Goal: Task Accomplishment & Management: Manage account settings

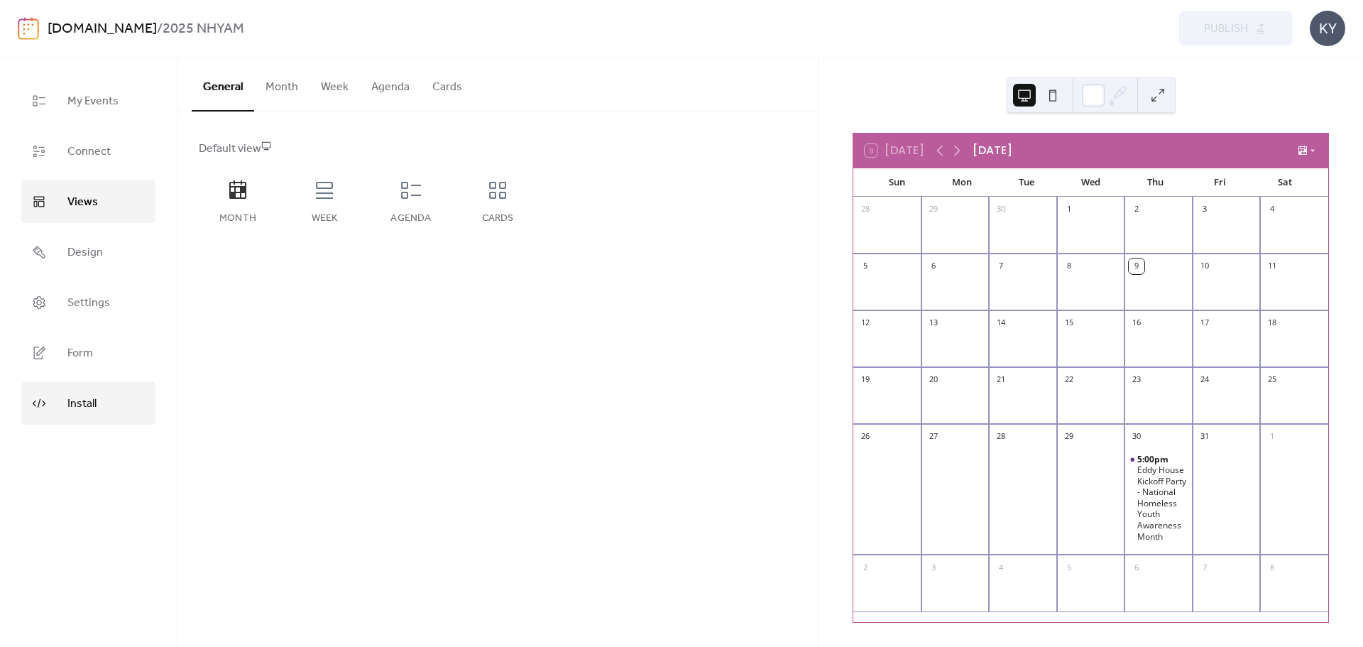
click at [84, 399] on span "Install" at bounding box center [81, 404] width 29 height 22
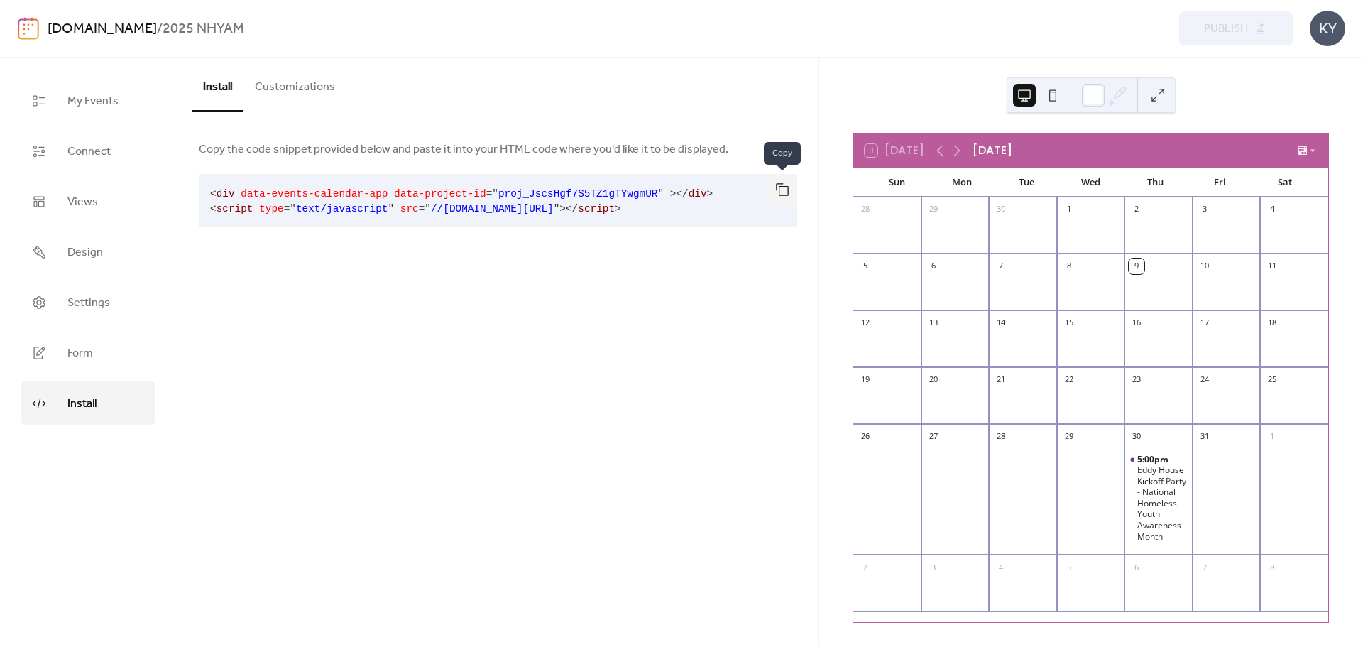
click at [787, 178] on button "button" at bounding box center [782, 189] width 28 height 31
click at [789, 188] on button "button" at bounding box center [782, 189] width 28 height 31
click at [111, 305] on link "Settings" at bounding box center [88, 301] width 134 height 43
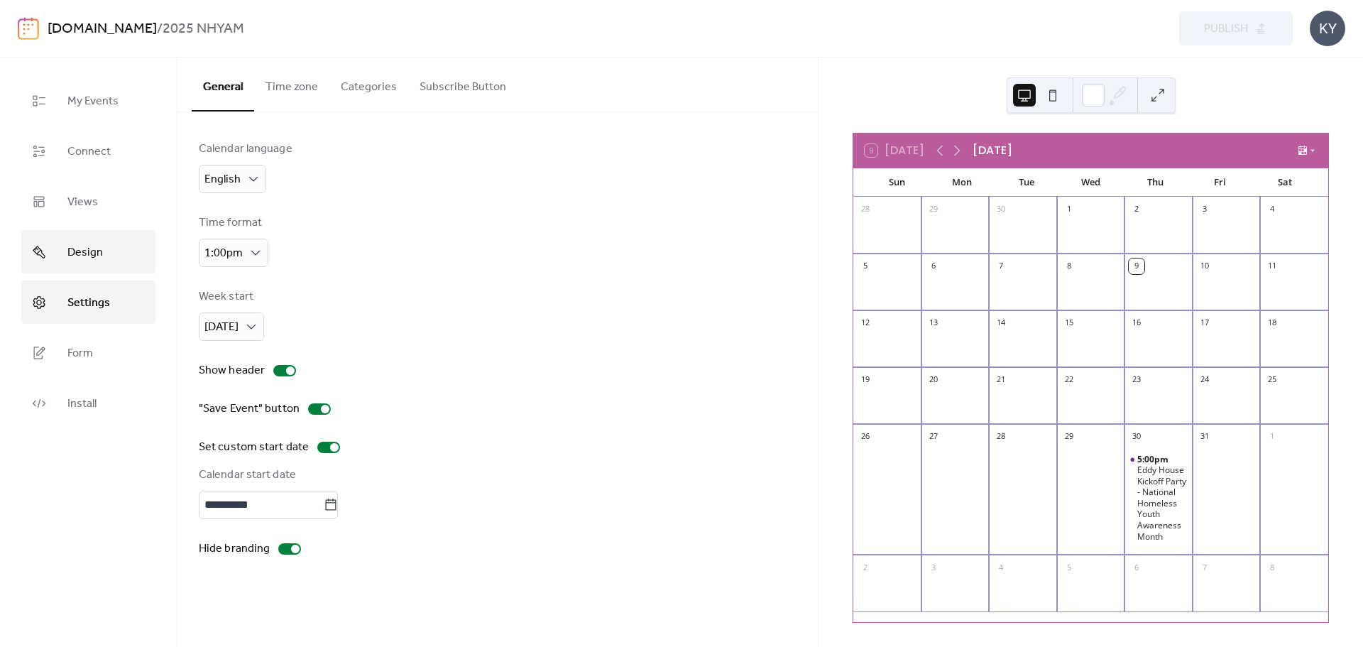
click at [116, 240] on link "Design" at bounding box center [88, 251] width 134 height 43
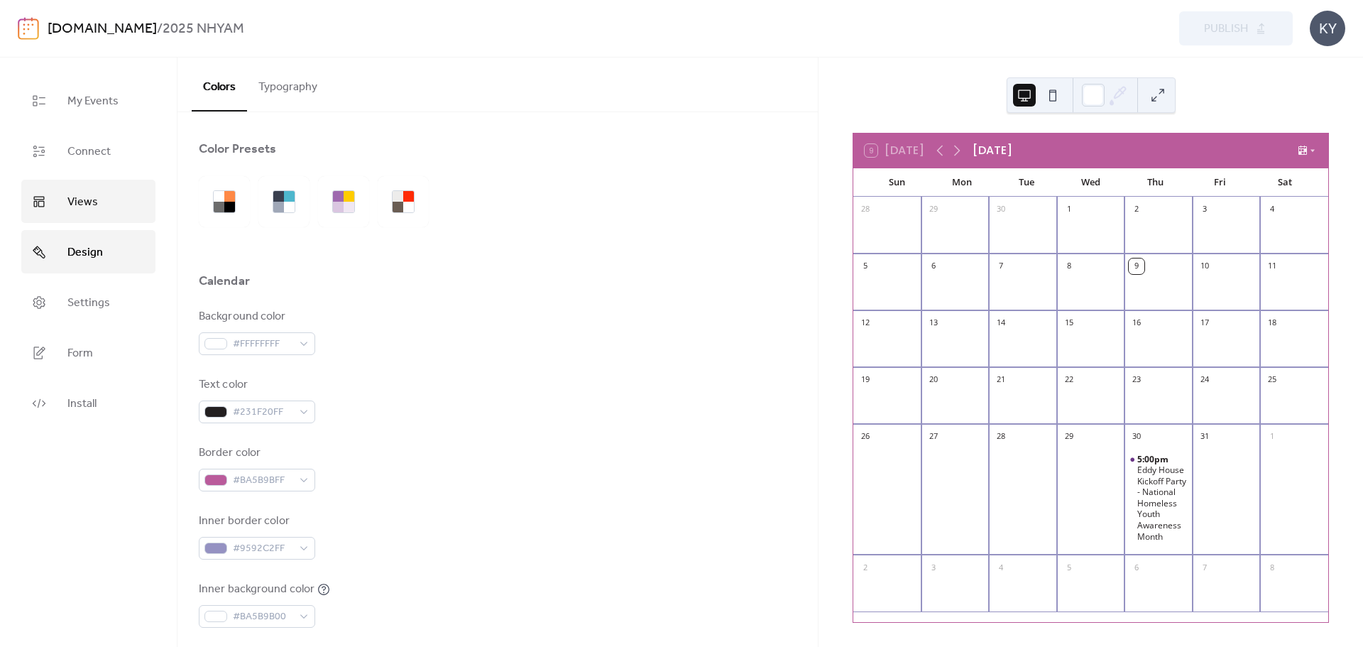
click at [114, 208] on link "Views" at bounding box center [88, 201] width 134 height 43
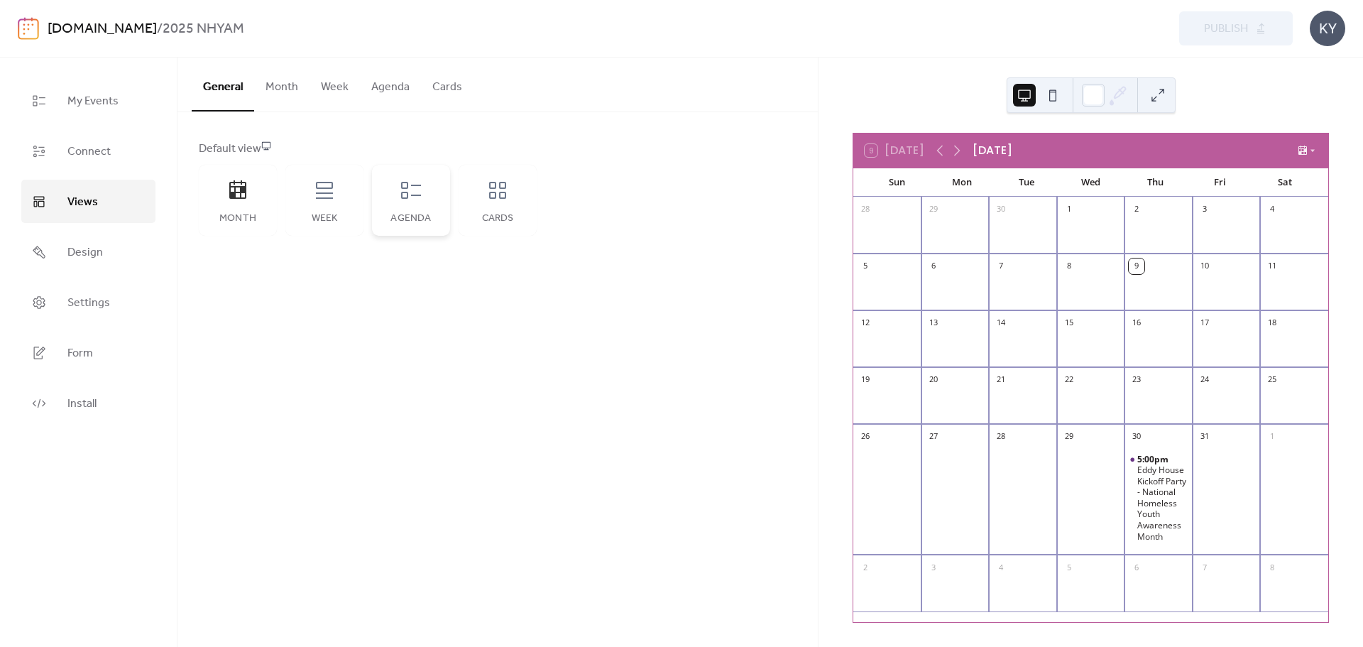
click at [410, 206] on div "Agenda" at bounding box center [411, 200] width 78 height 71
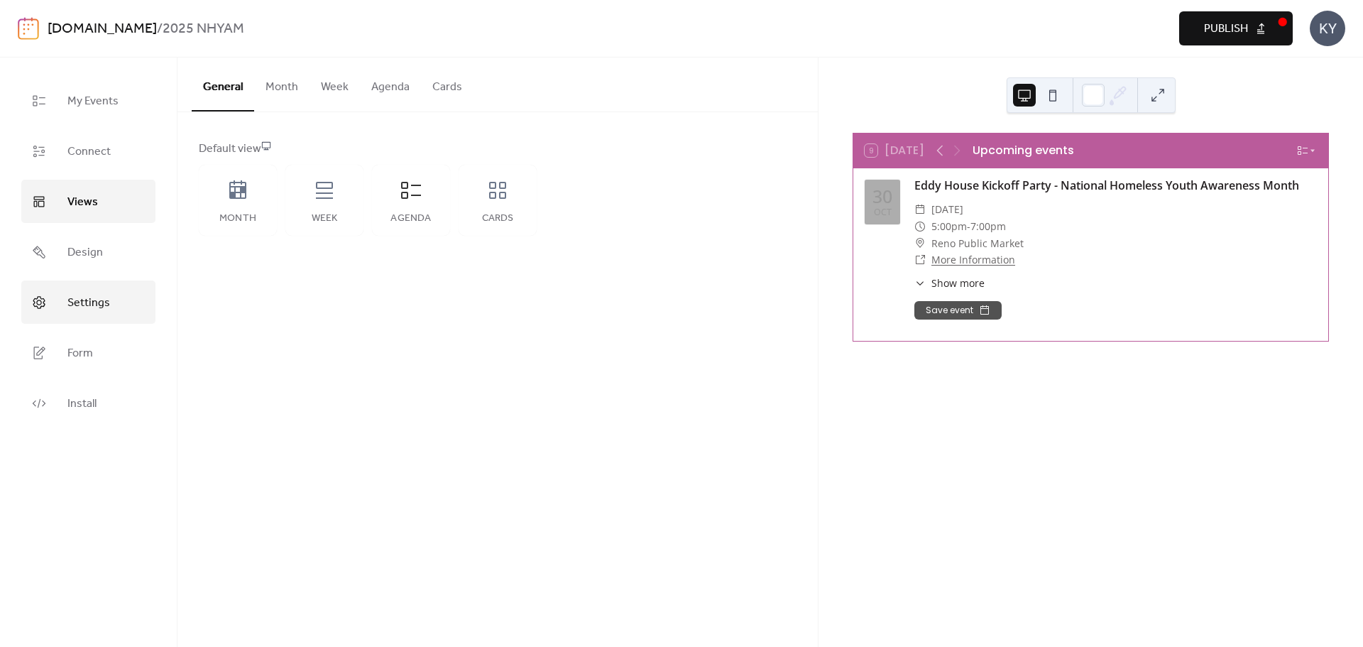
click at [75, 310] on span "Settings" at bounding box center [88, 303] width 43 height 22
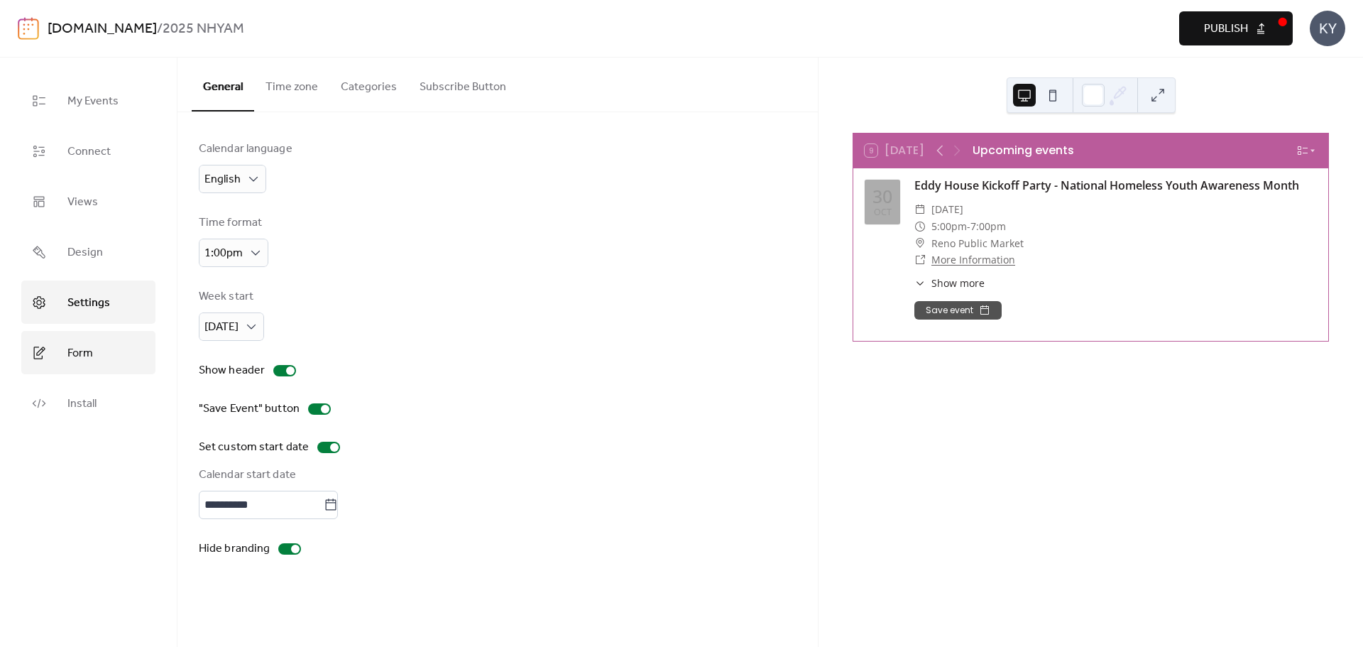
click at [84, 369] on link "Form" at bounding box center [88, 352] width 134 height 43
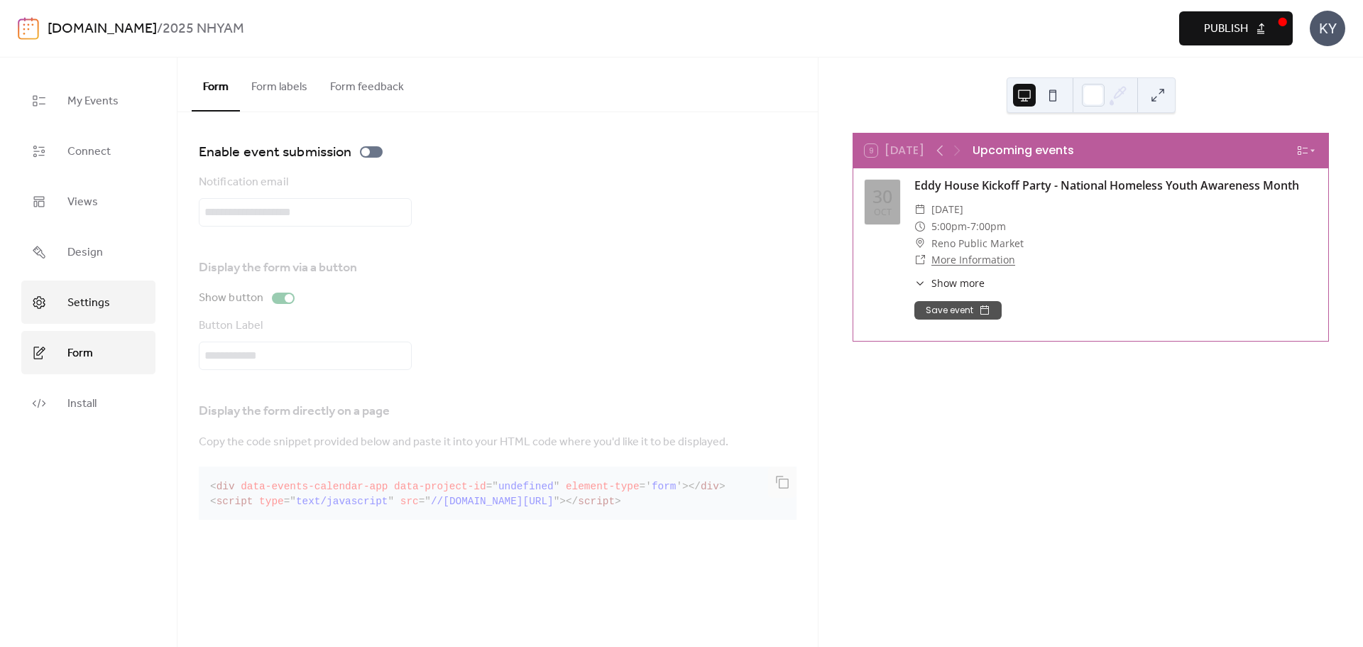
click at [70, 300] on span "Settings" at bounding box center [88, 303] width 43 height 22
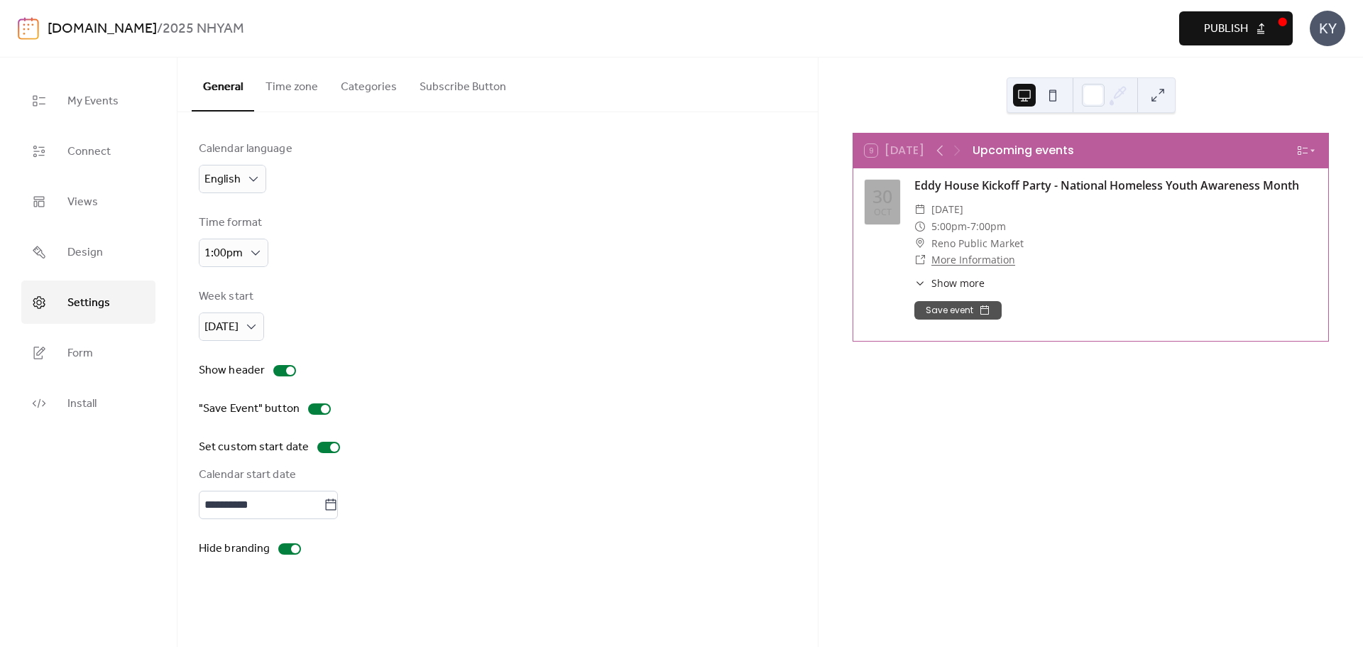
click at [471, 75] on button "Subscribe Button" at bounding box center [462, 84] width 109 height 53
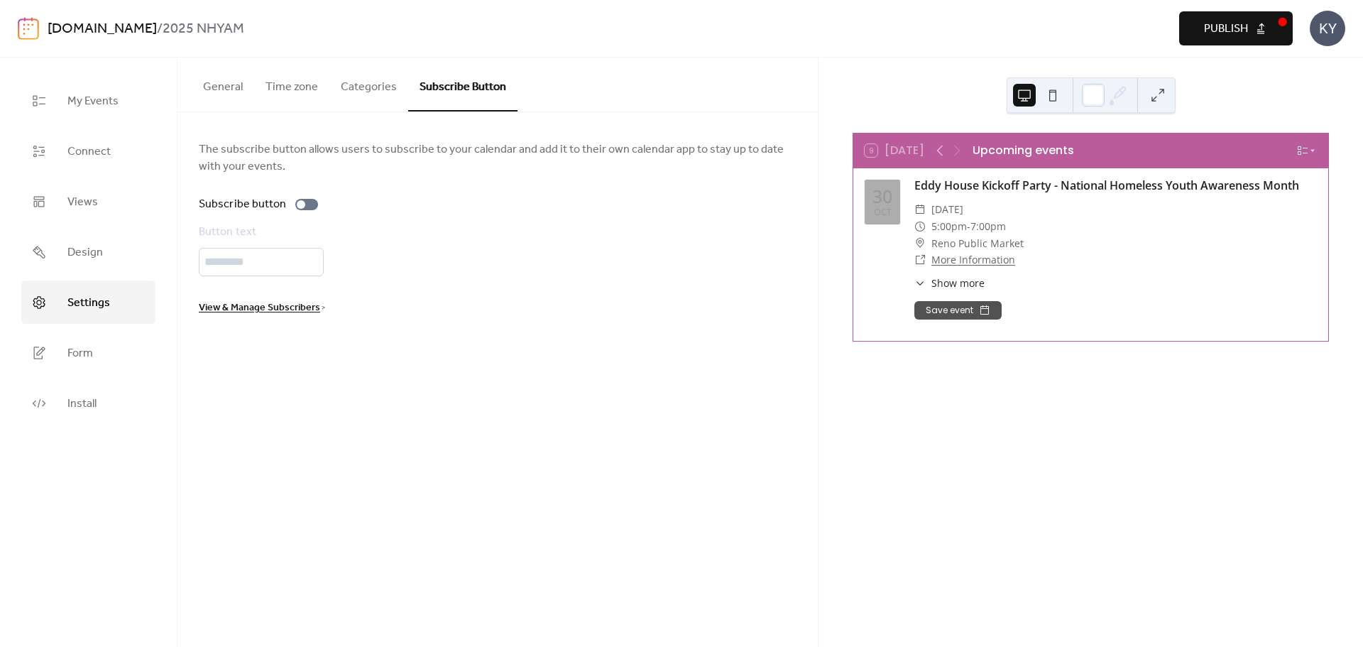
click at [376, 95] on button "Categories" at bounding box center [368, 84] width 79 height 53
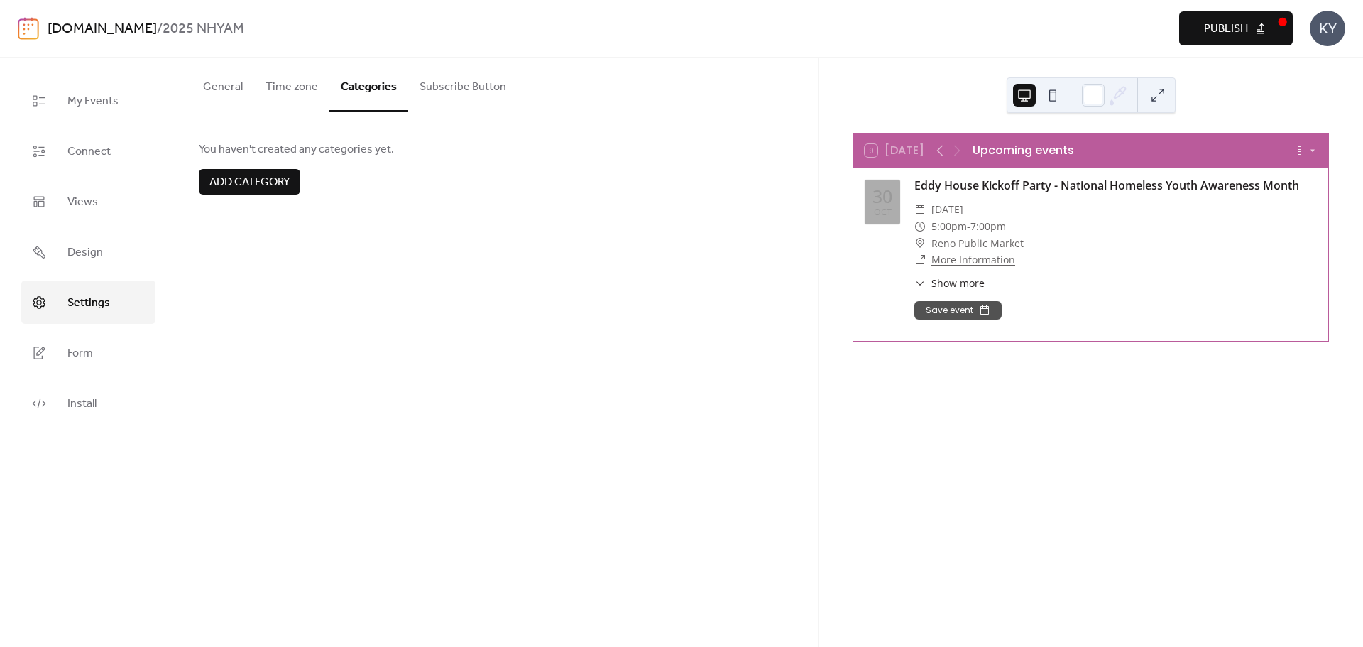
click at [294, 93] on button "Time zone" at bounding box center [291, 84] width 75 height 53
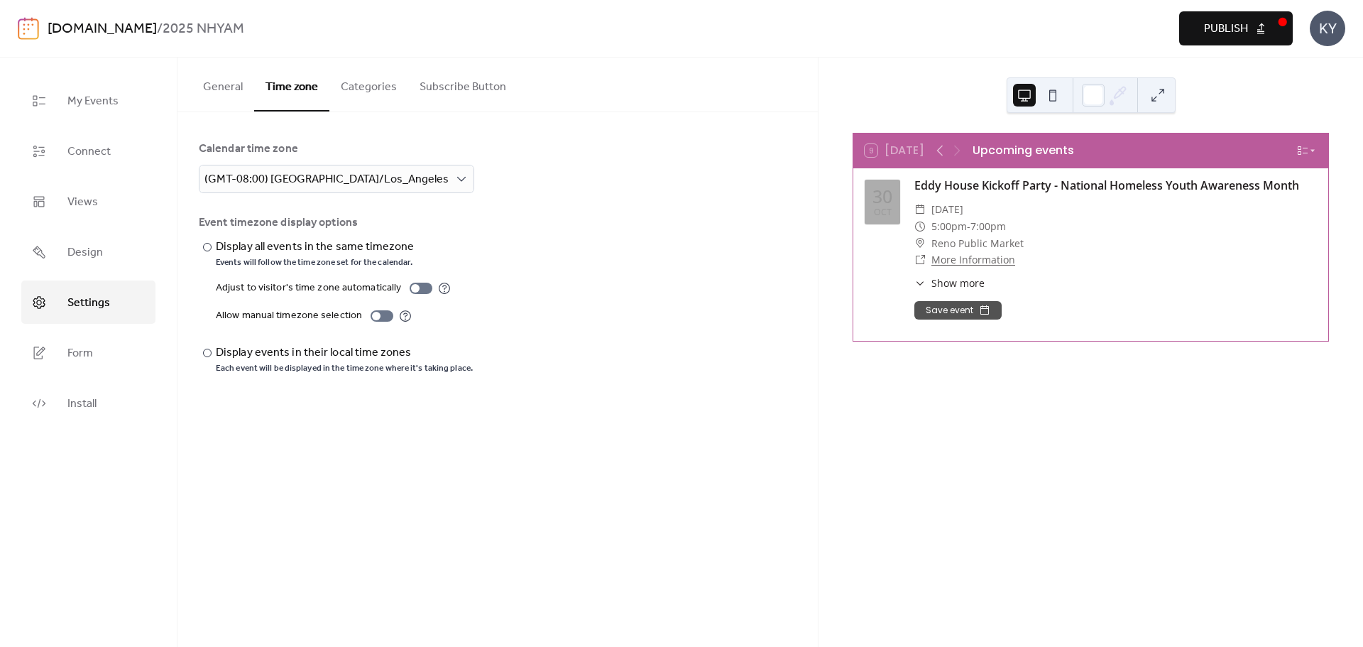
click at [229, 95] on button "General" at bounding box center [223, 84] width 62 height 53
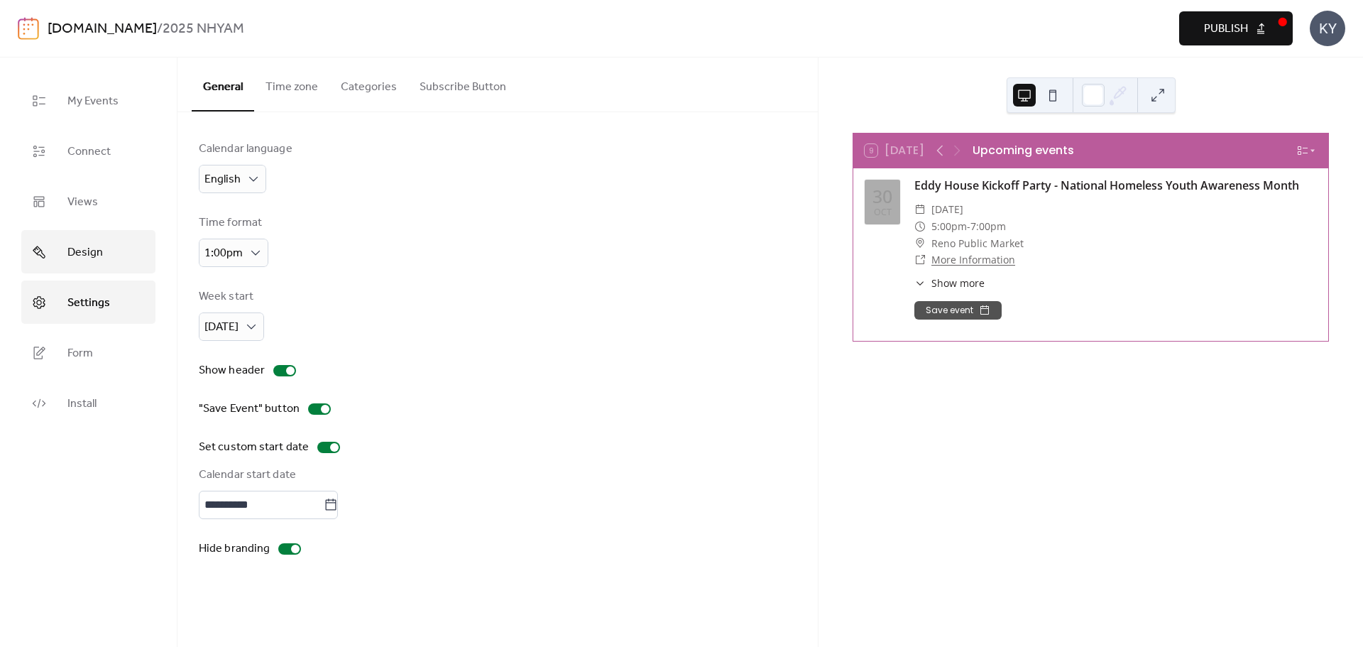
click at [65, 249] on link "Design" at bounding box center [88, 251] width 134 height 43
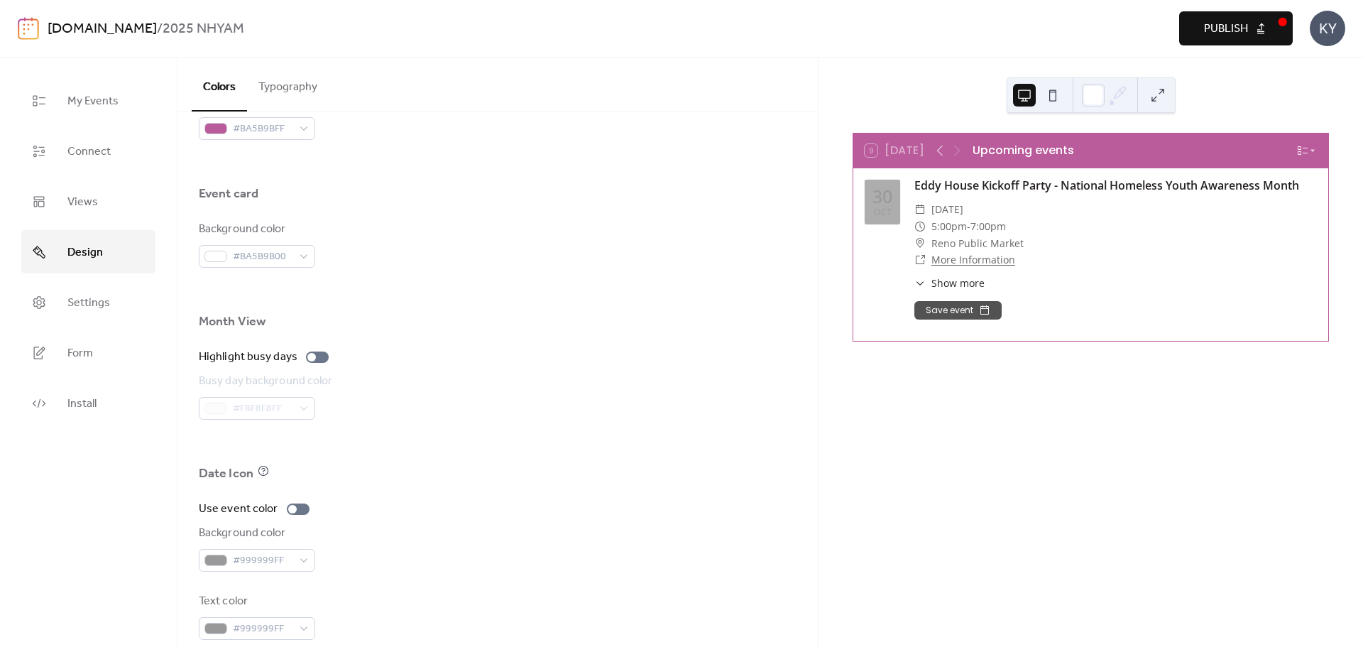
scroll to position [841, 0]
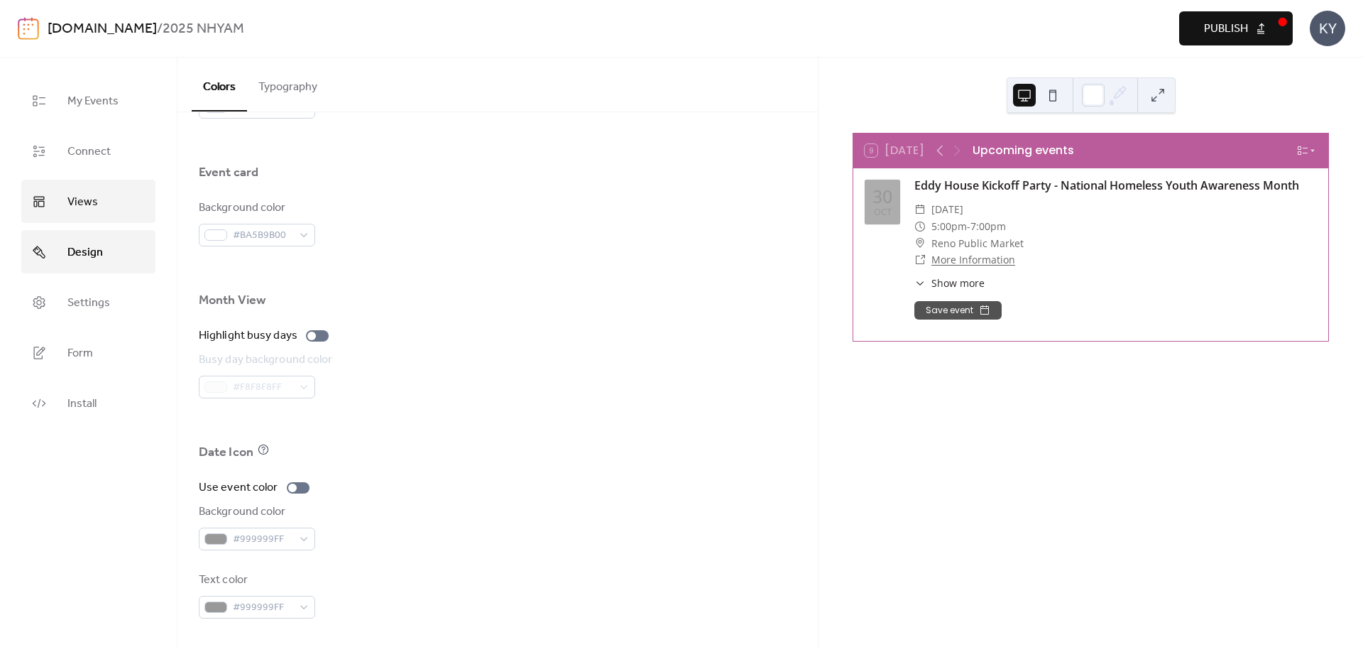
click at [118, 210] on link "Views" at bounding box center [88, 201] width 134 height 43
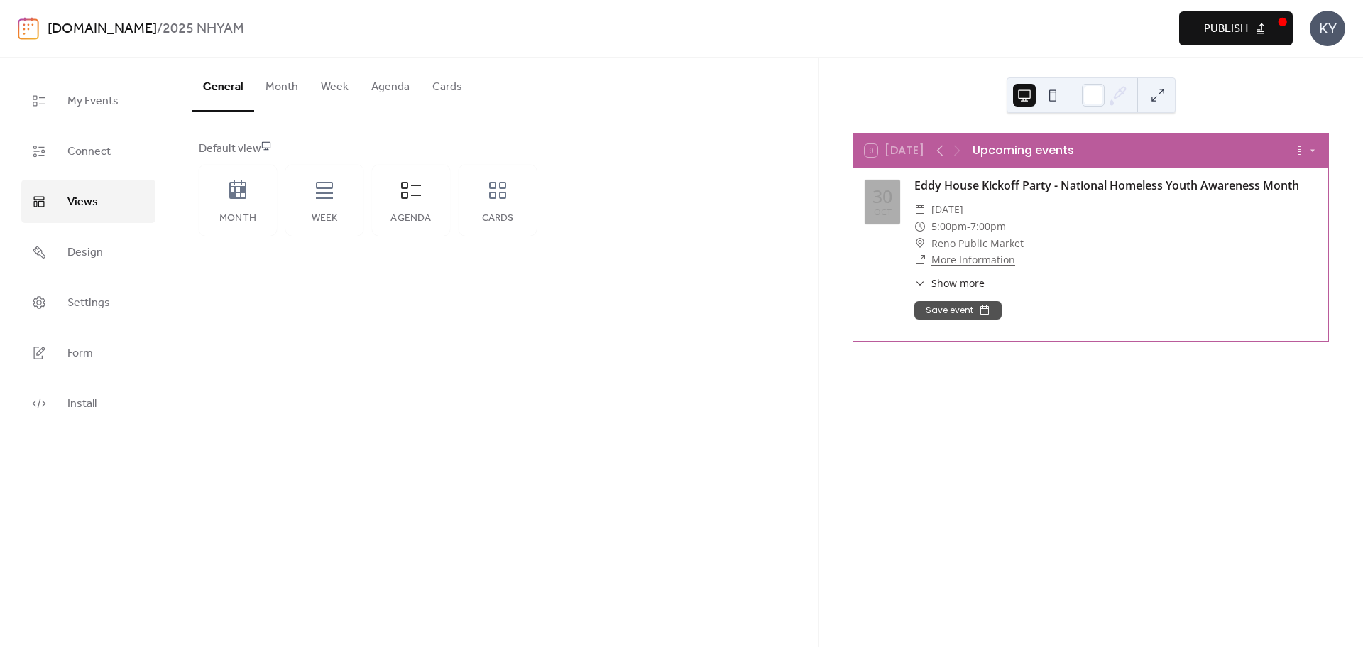
click at [279, 106] on button "Month" at bounding box center [281, 84] width 55 height 53
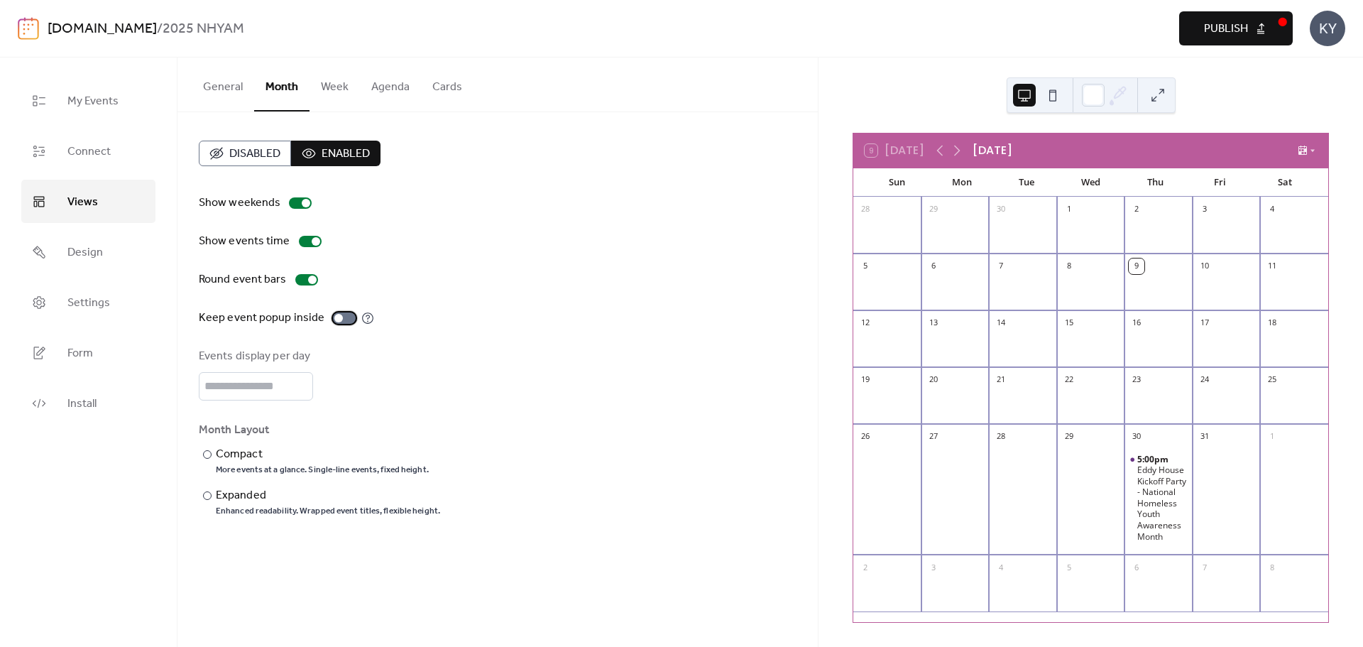
click at [341, 319] on div at bounding box center [344, 317] width 23 height 11
click at [1219, 21] on span "Publish" at bounding box center [1226, 29] width 44 height 17
click at [717, 461] on div "​ Compact More events at a glance. Single-line events, fixed height. ​ Expanded…" at bounding box center [498, 481] width 598 height 71
click at [234, 87] on button "General" at bounding box center [223, 84] width 62 height 53
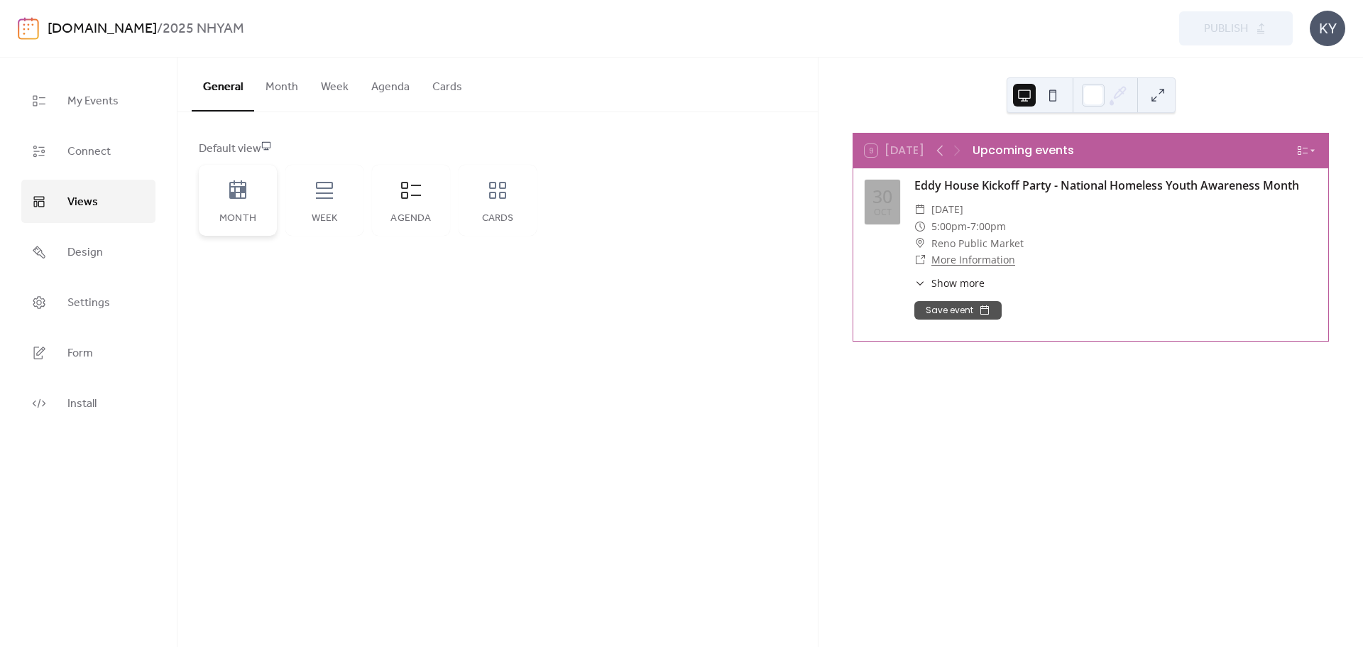
click at [231, 190] on icon at bounding box center [237, 190] width 23 height 23
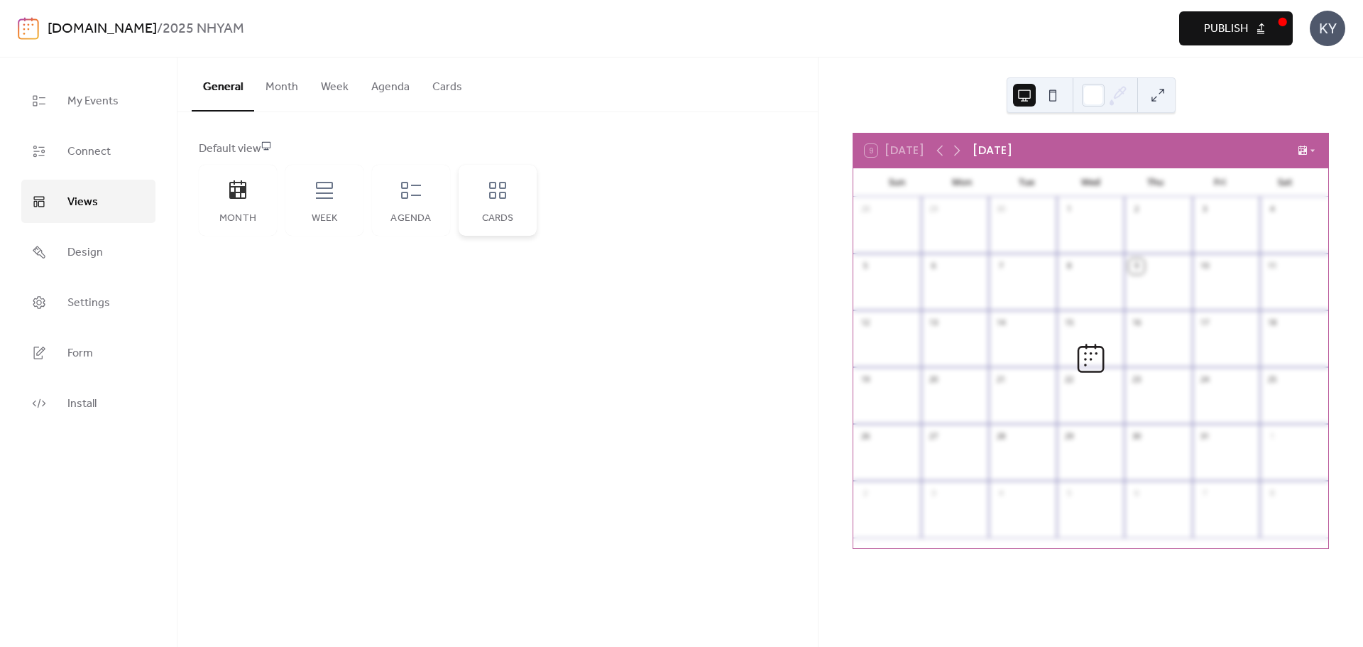
click at [492, 184] on icon at bounding box center [497, 190] width 23 height 23
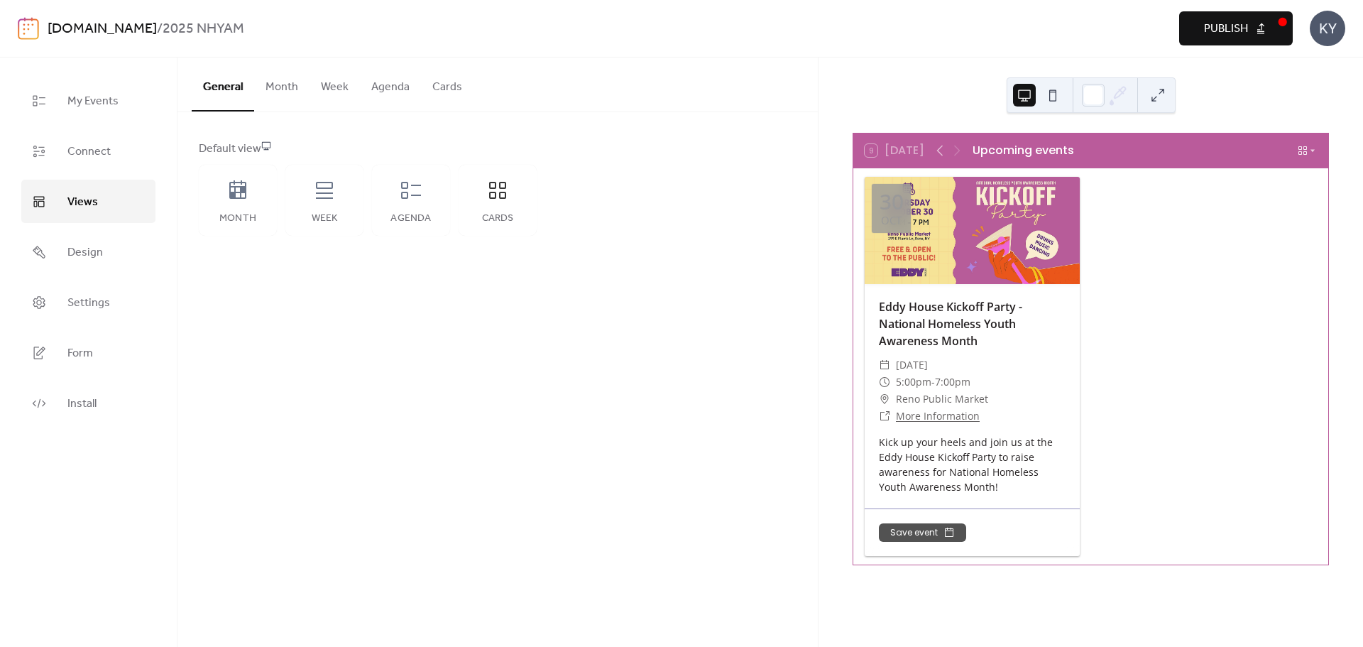
click at [1265, 33] on button "Publish" at bounding box center [1236, 28] width 114 height 34
click at [235, 200] on icon at bounding box center [237, 190] width 23 height 23
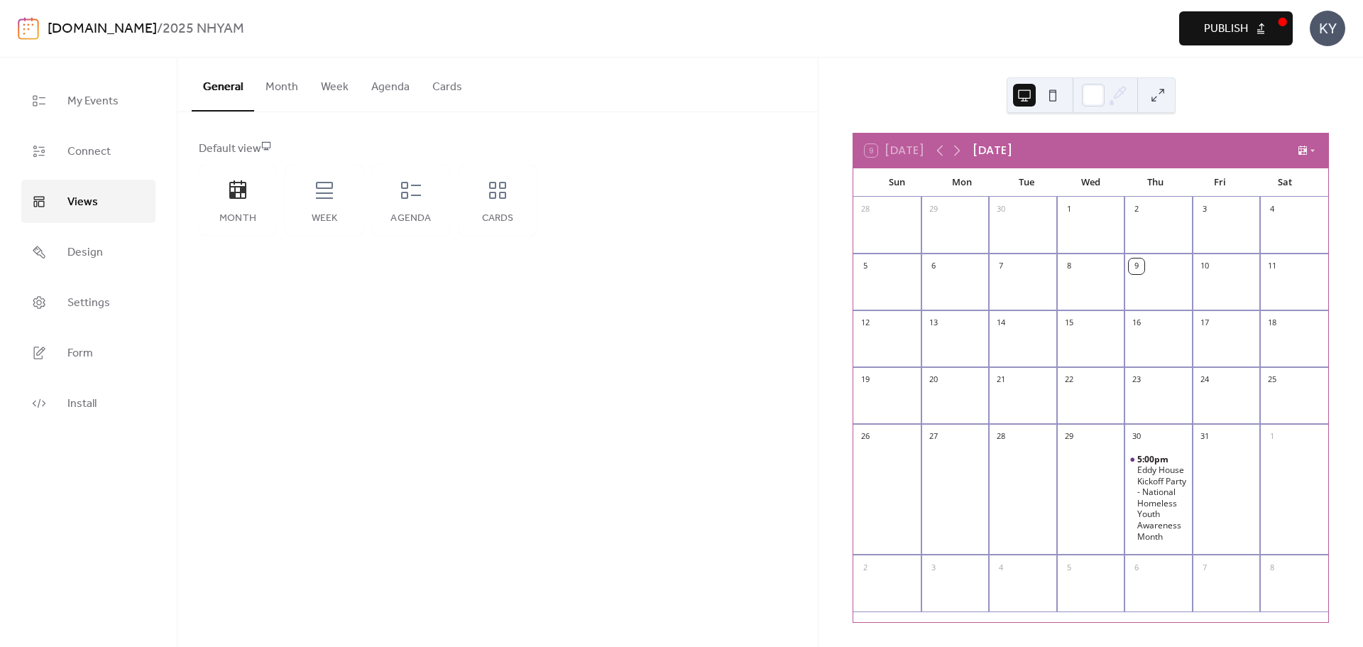
click at [1270, 21] on button "Publish" at bounding box center [1236, 28] width 114 height 34
